Goal: Navigation & Orientation: Find specific page/section

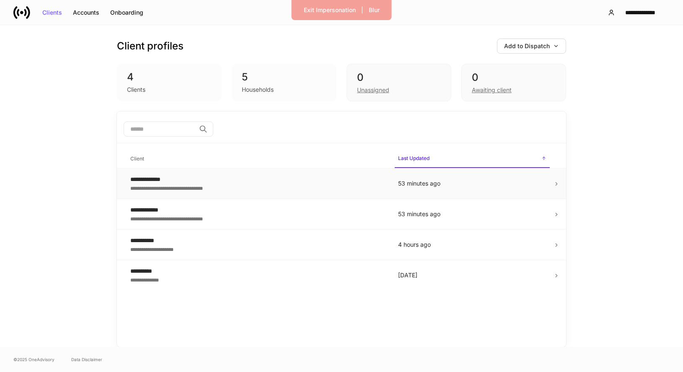
click at [379, 186] on div "**********" at bounding box center [257, 188] width 254 height 8
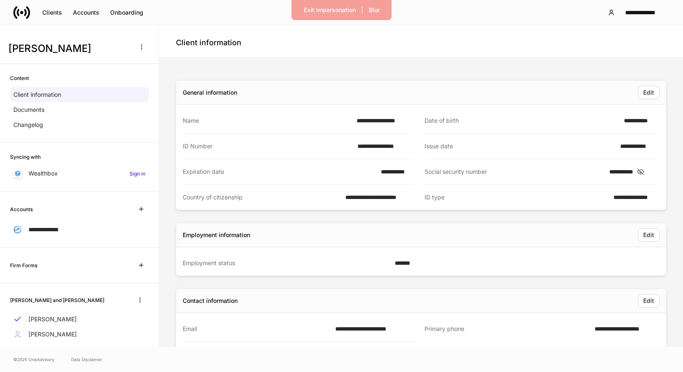
scroll to position [18, 0]
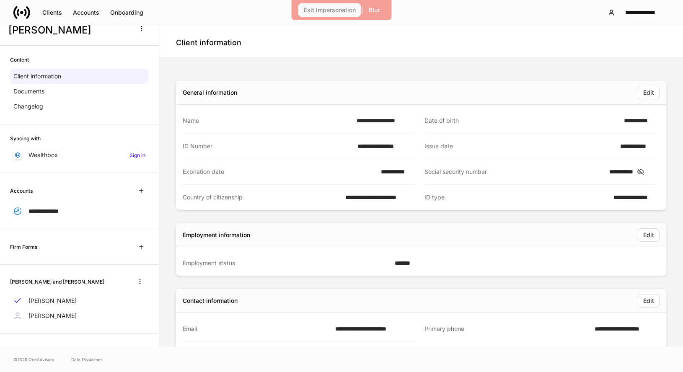
click at [312, 7] on div "Exit Impersonation" at bounding box center [330, 10] width 52 height 6
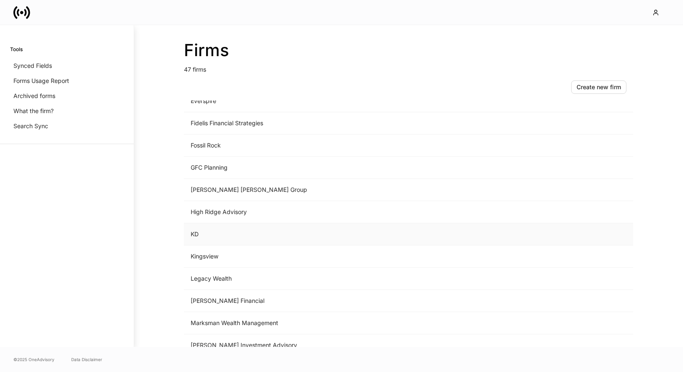
scroll to position [574, 0]
click at [228, 166] on td "GFC Planning" at bounding box center [339, 167] width 310 height 22
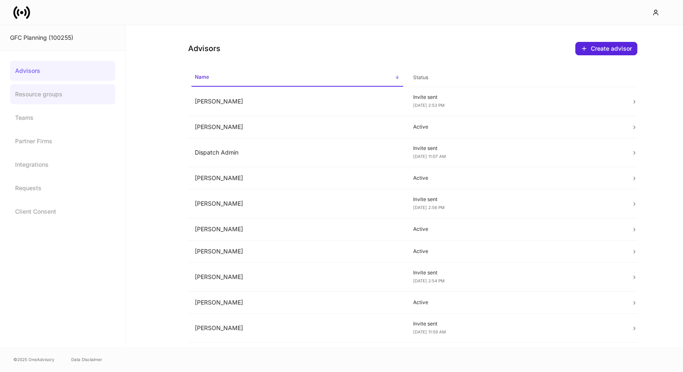
click at [62, 101] on link "Resource groups" at bounding box center [62, 94] width 105 height 20
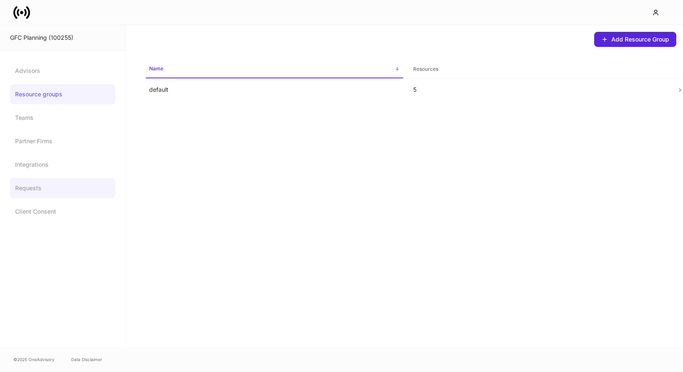
click at [49, 184] on link "Requests" at bounding box center [62, 188] width 105 height 20
